Goal: Information Seeking & Learning: Check status

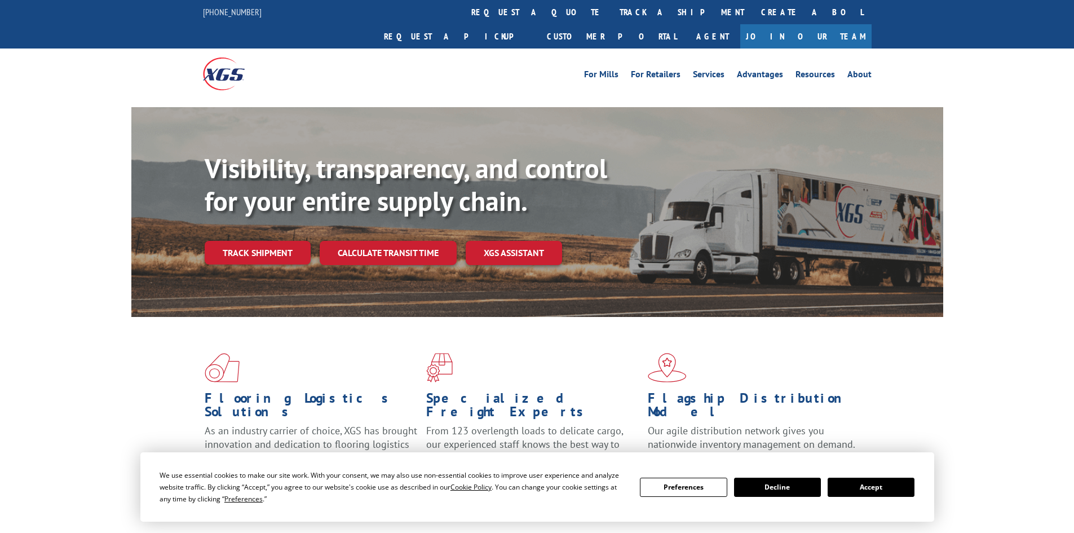
click at [872, 491] on button "Accept" at bounding box center [871, 487] width 87 height 19
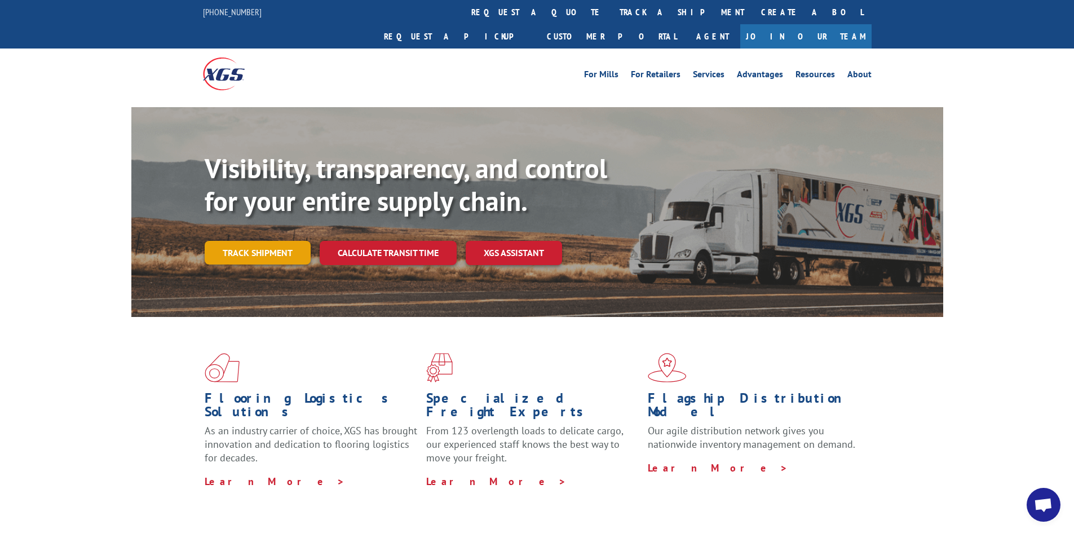
click at [230, 241] on link "Track shipment" at bounding box center [258, 253] width 106 height 24
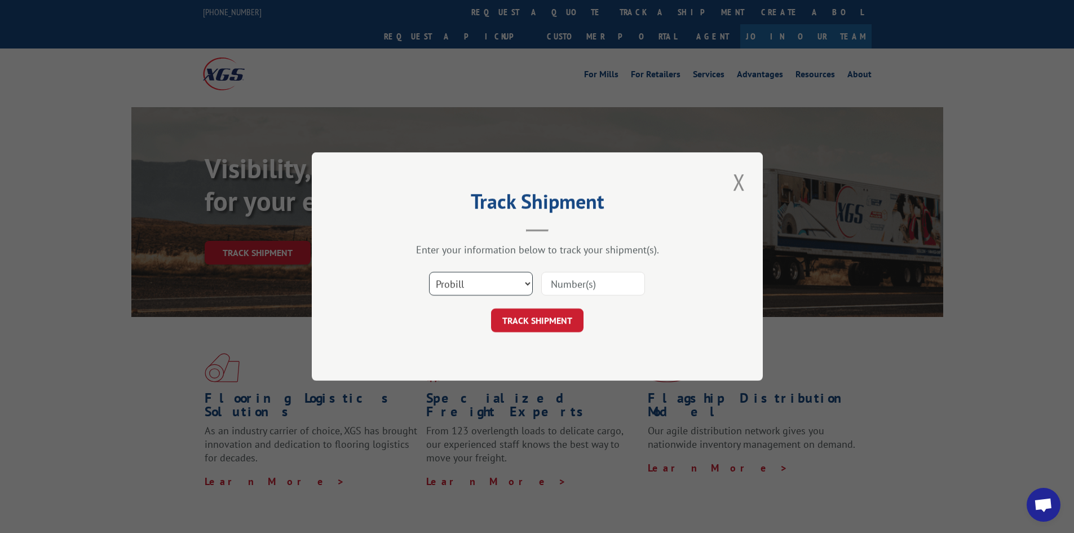
click at [479, 284] on select "Select category... Probill BOL PO" at bounding box center [481, 284] width 104 height 24
select select "po"
click at [429, 272] on select "Select category... Probill BOL PO" at bounding box center [481, 284] width 104 height 24
click at [604, 285] on input at bounding box center [593, 284] width 104 height 24
paste input "62546072"
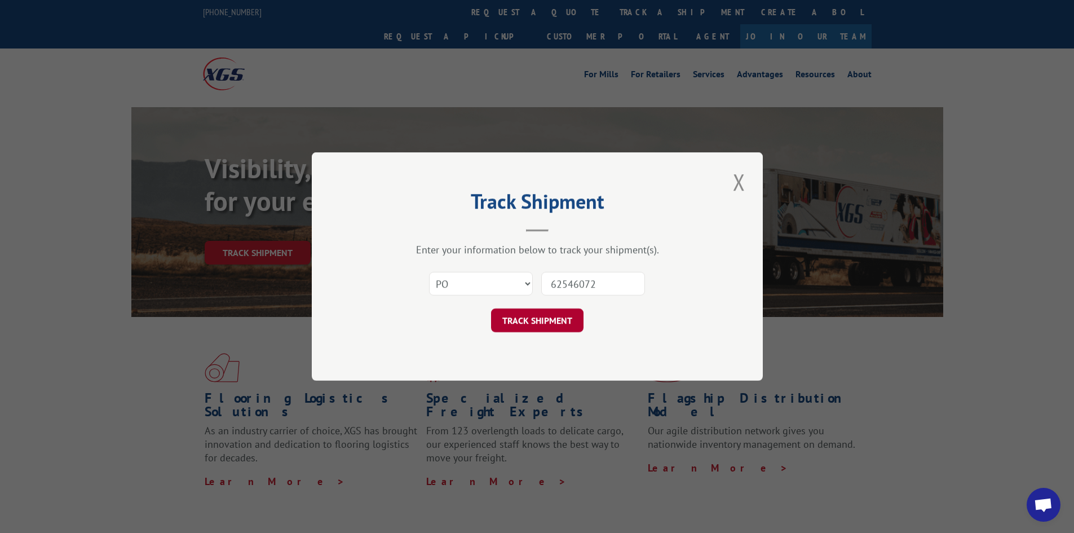
type input "62546072"
click at [531, 318] on button "TRACK SHIPMENT" at bounding box center [537, 321] width 93 height 24
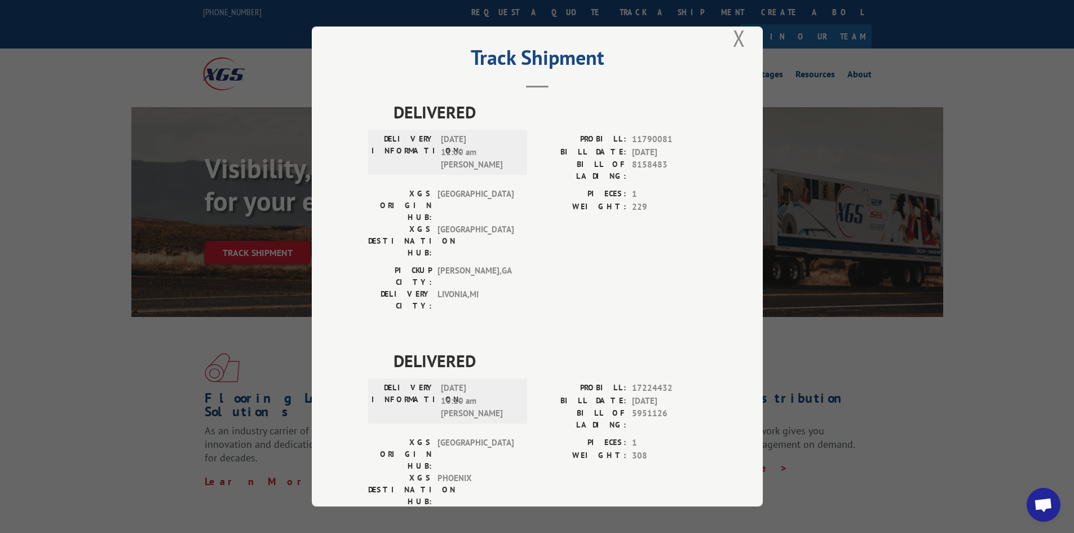
scroll to position [28, 0]
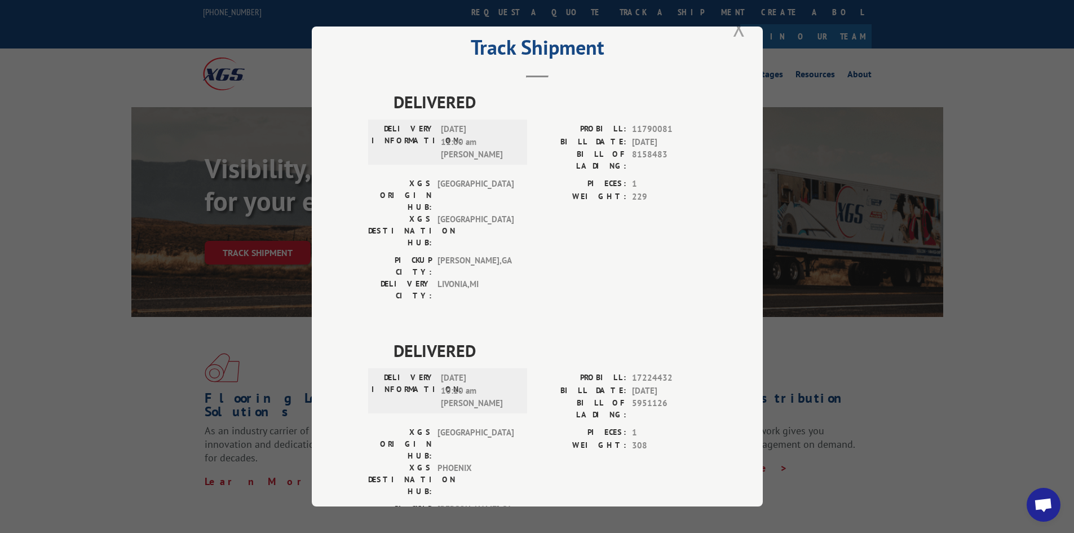
click at [733, 29] on button "Close modal" at bounding box center [739, 27] width 19 height 31
